Goal: Transaction & Acquisition: Purchase product/service

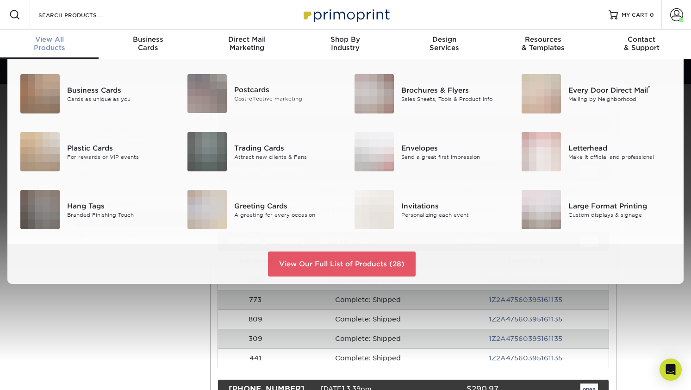
click at [55, 39] on span "View All" at bounding box center [49, 39] width 99 height 8
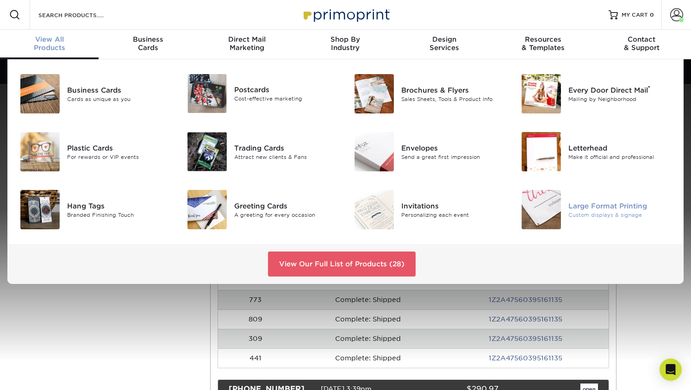
click at [536, 215] on img at bounding box center [541, 209] width 39 height 39
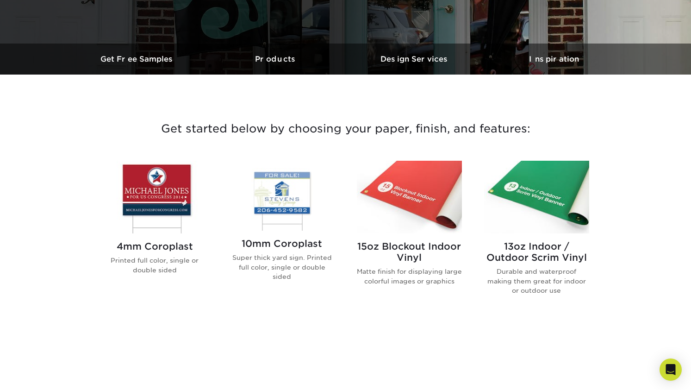
scroll to position [278, 0]
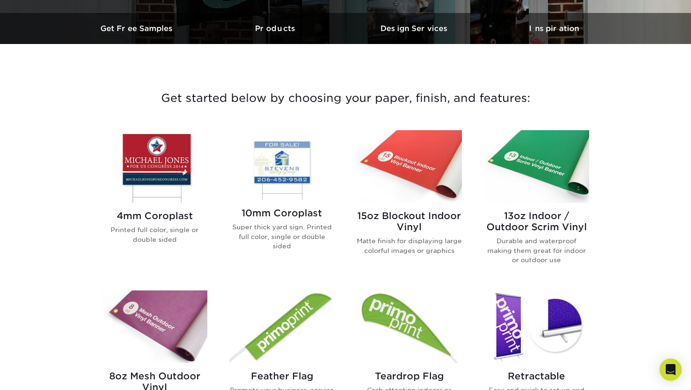
click at [156, 161] on img at bounding box center [154, 166] width 105 height 73
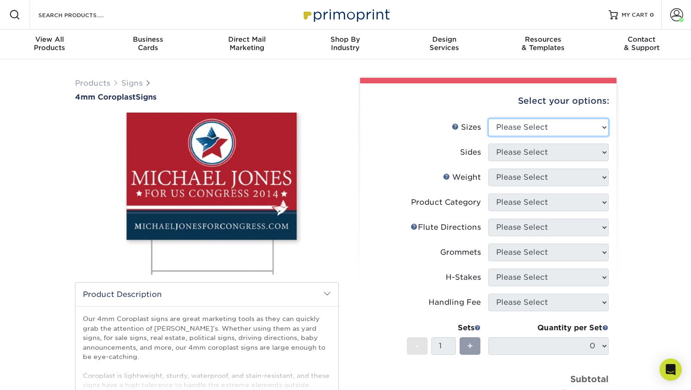
click at [519, 132] on select "Please Select 12" x 18" 18" x 24" 24" x 24" 24" x 36"" at bounding box center [548, 127] width 120 height 18
select select "24.00x36.00"
click at [488, 118] on select "Please Select 12" x 18" 18" x 24" 24" x 24" 24" x 36"" at bounding box center [548, 127] width 120 height 18
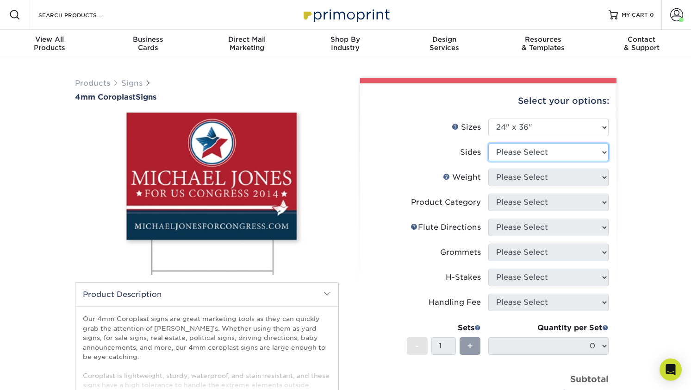
click at [525, 156] on select "Please Select Print Both Sides Print Front Only" at bounding box center [548, 152] width 120 height 18
select select "32d3c223-f82c-492b-b915-ba065a00862f"
click at [488, 143] on select "Please Select Print Both Sides Print Front Only" at bounding box center [548, 152] width 120 height 18
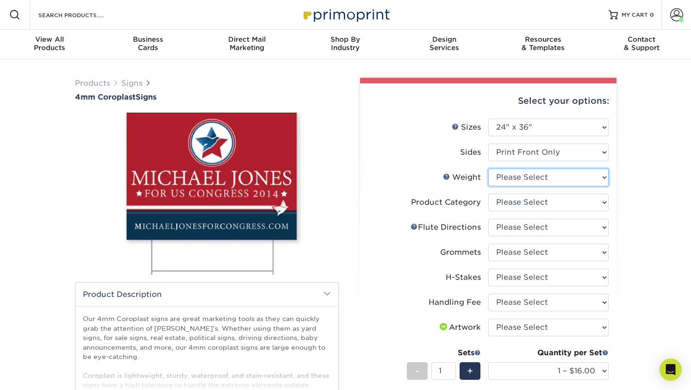
click at [518, 179] on select "Please Select 4CORO" at bounding box center [548, 177] width 120 height 18
select select "4CORO"
click at [488, 168] on select "Please Select 4CORO" at bounding box center [548, 177] width 120 height 18
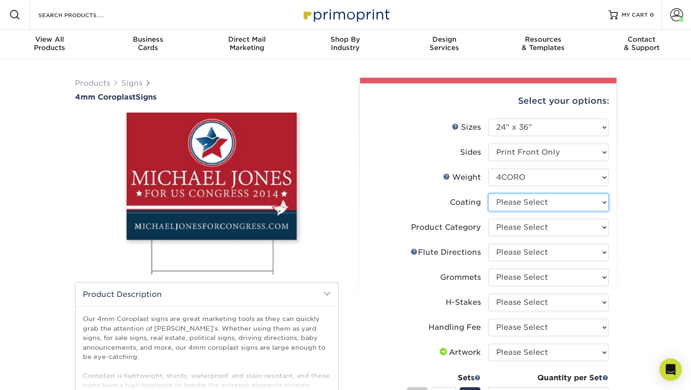
click at [540, 200] on select at bounding box center [548, 202] width 120 height 18
select select "3e7618de-abca-4bda-9f97-8b9129e913d8"
click at [488, 193] on select at bounding box center [548, 202] width 120 height 18
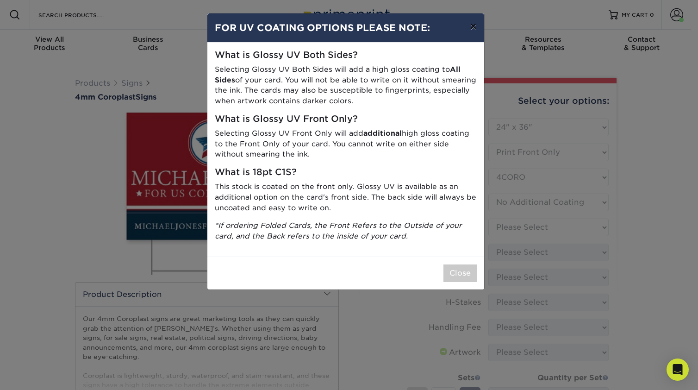
click at [471, 24] on button "×" at bounding box center [472, 26] width 21 height 26
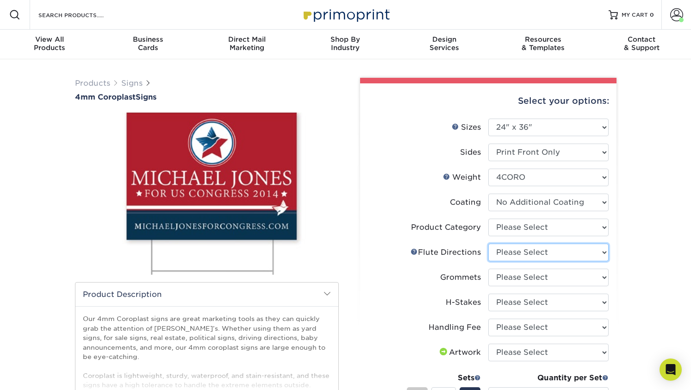
click at [550, 251] on select "Please Select Flute Direction (Horizontal) Flute Direction (Vertical)" at bounding box center [548, 252] width 120 height 18
select select "b9474d6d-25b7-40b8-b284-85b7690982f8"
click at [488, 243] on select "Please Select Flute Direction (Horizontal) Flute Direction (Vertical)" at bounding box center [548, 252] width 120 height 18
click at [545, 274] on select "Please Select No Grommets Yes, Grommet All 4 Corners Yes, Grommet All 4 Corners…" at bounding box center [548, 277] width 120 height 18
select select "90d329df-db80-4206-b821-ff9d3f363977"
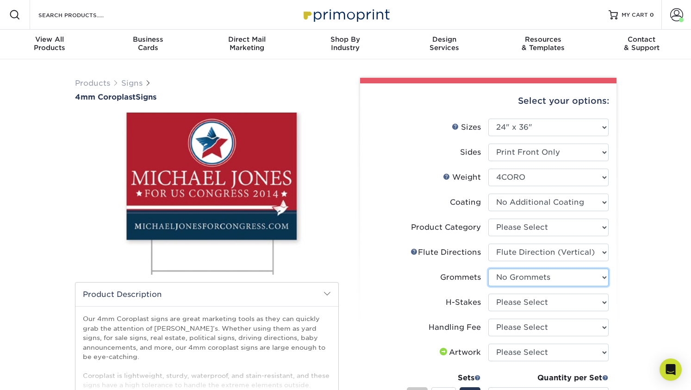
click at [488, 268] on select "Please Select No Grommets Yes, Grommet All 4 Corners Yes, Grommet All 4 Corners…" at bounding box center [548, 277] width 120 height 18
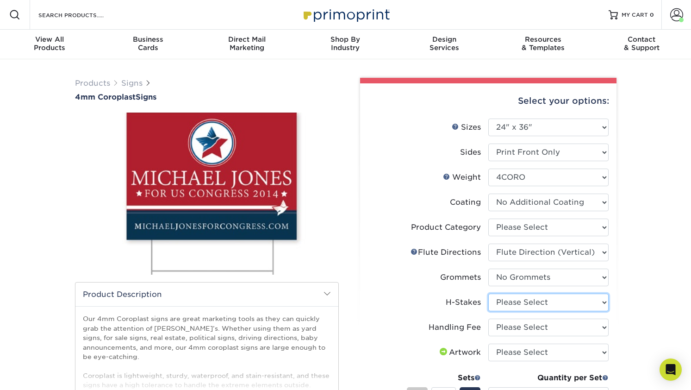
click at [546, 297] on select "Please Select No H-Stakes Yes" at bounding box center [548, 302] width 120 height 18
select select "aec992a9-897e-40ed-b45c-8ce74849ba63"
click at [488, 293] on select "Please Select No H-Stakes Yes" at bounding box center [548, 302] width 120 height 18
click at [551, 328] on select "Please Select Handling Fee" at bounding box center [548, 327] width 120 height 18
select select "ab74c079-444c-4260-ae6a-e09bdee8073c"
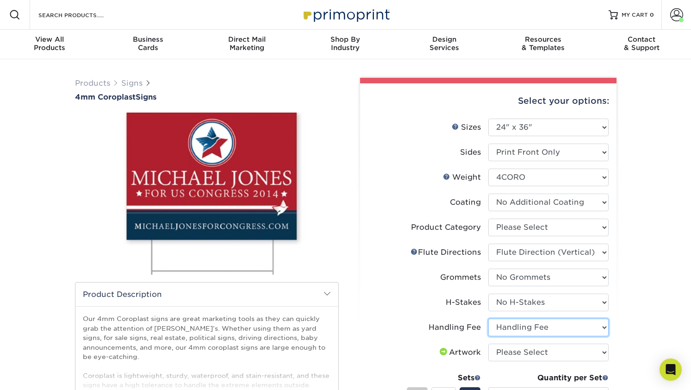
click at [488, 318] on select "Please Select Handling Fee" at bounding box center [548, 327] width 120 height 18
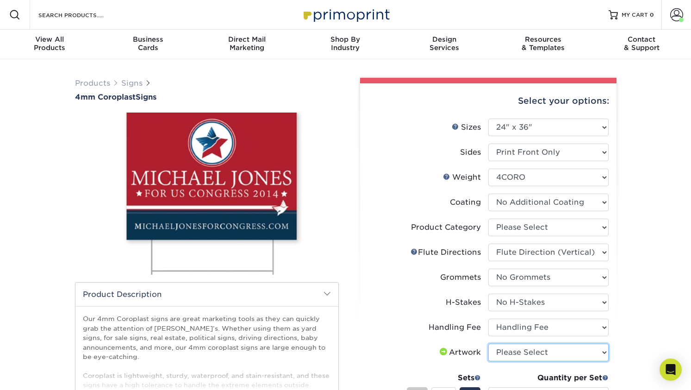
click at [550, 351] on select "Please Select I will upload files I need a design - $50" at bounding box center [548, 352] width 120 height 18
select select "upload"
click at [488, 343] on select "Please Select I will upload files I need a design - $50" at bounding box center [548, 352] width 120 height 18
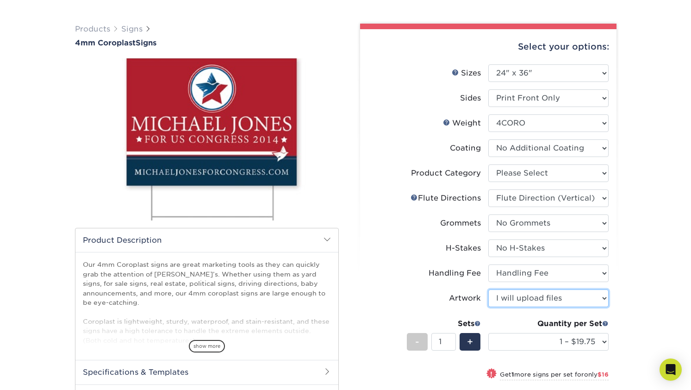
scroll to position [139, 0]
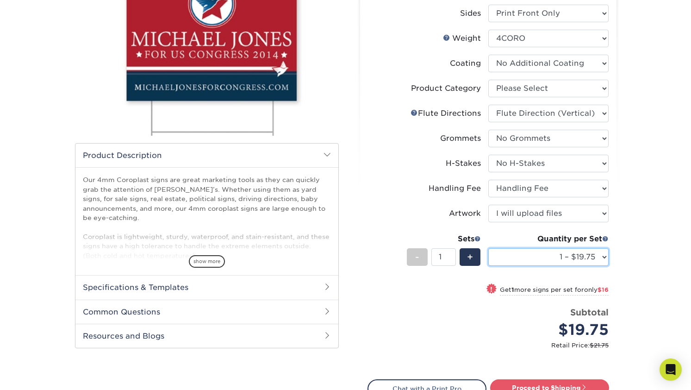
click at [530, 258] on select "1 – $19.75 2 – $35.75 3 – $51.75 4 – $64.00 5 – $80.00 6 – $96.00 7 – $111.00 8…" at bounding box center [548, 257] width 120 height 18
select select "2 – $35.75"
click at [488, 248] on select "1 – $19.75 2 – $35.75 3 – $51.75 4 – $64.00 5 – $80.00 6 – $96.00 7 – $111.00 8…" at bounding box center [548, 257] width 120 height 18
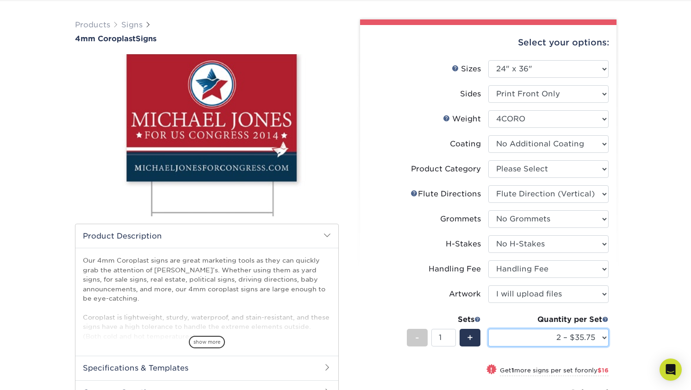
scroll to position [46, 0]
